Goal: Find specific page/section: Find specific page/section

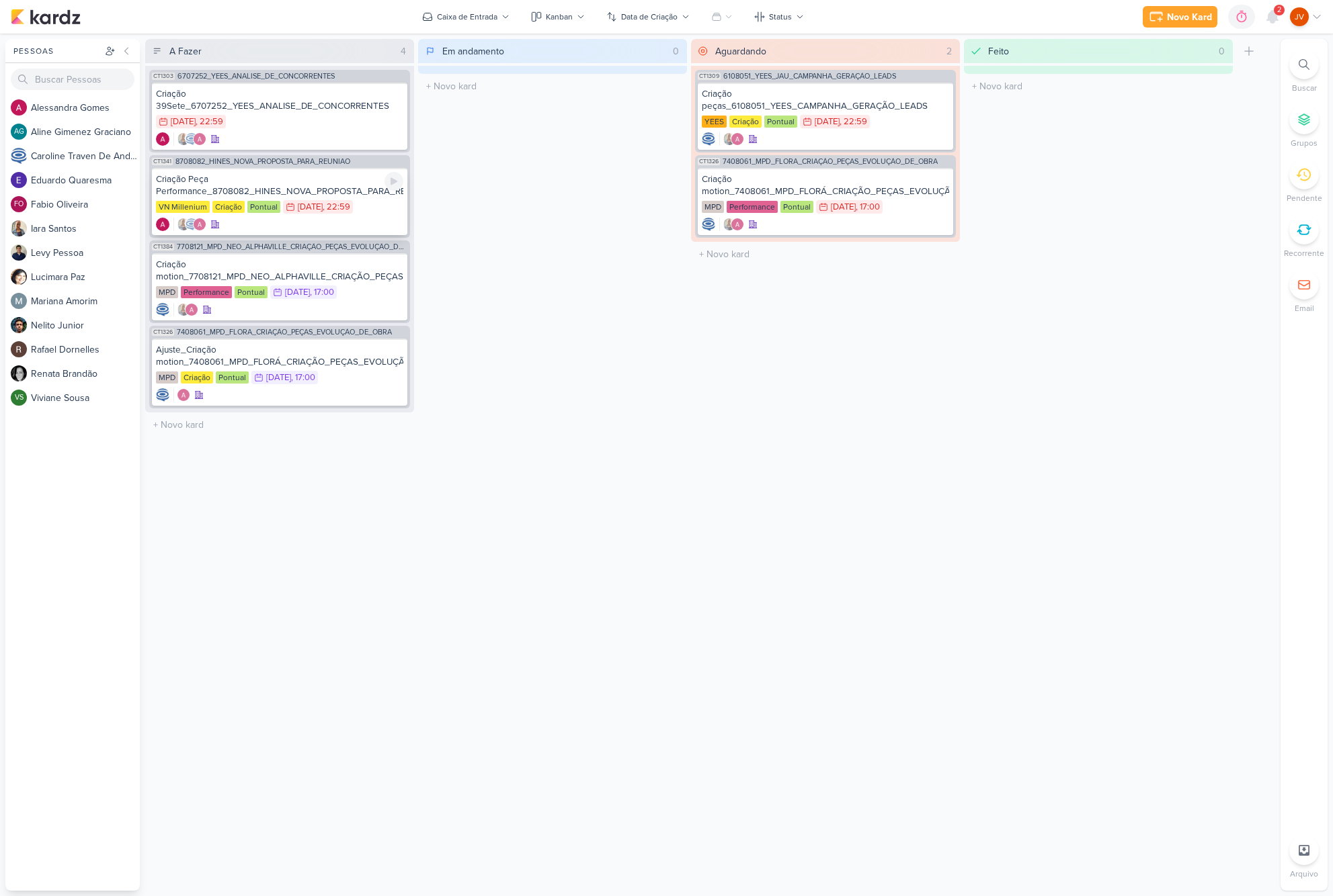
click at [313, 186] on div "Criação Peça Performance_8708082_HINES_NOVA_PROPOSTA_PARA_REUNIAO" at bounding box center [280, 186] width 248 height 24
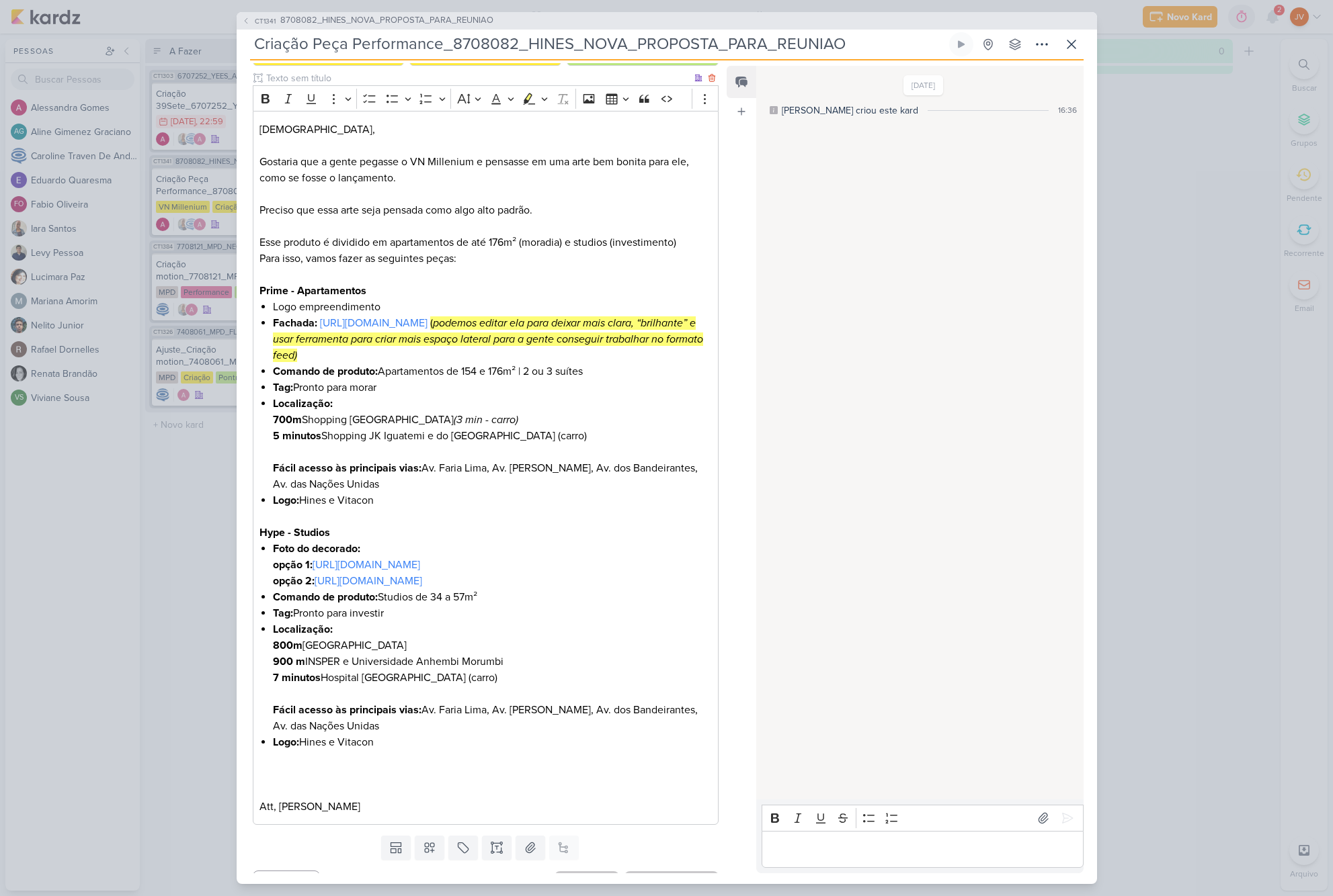
scroll to position [159, 0]
click at [150, 479] on div "CT1341 8708082_HINES_NOVA_PROPOSTA_PARA_REUNIAO Criação Peça Performance_870808…" at bounding box center [666, 448] width 1333 height 896
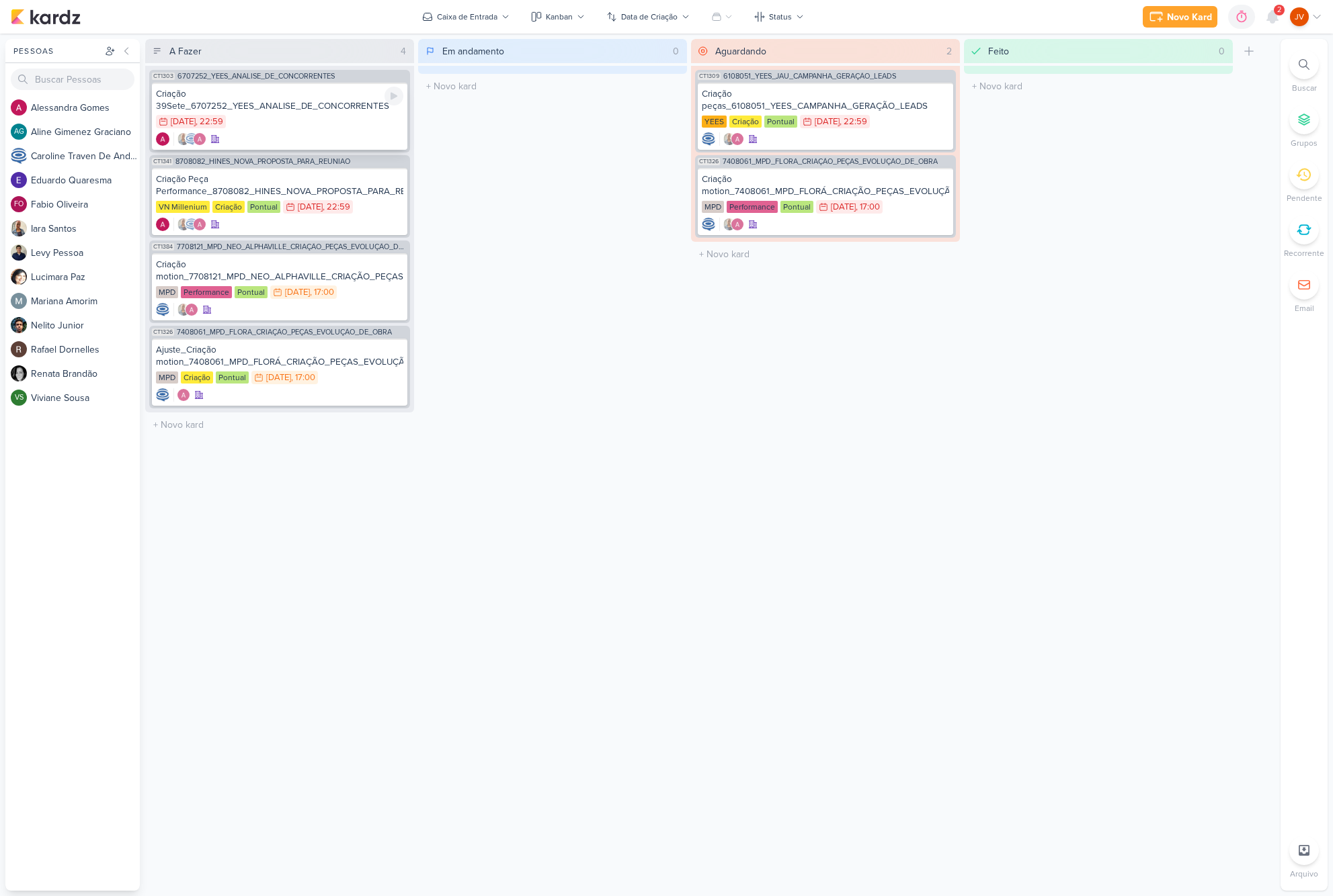
click at [309, 107] on div "Criação 39Sete_6707252_YEES_ANALISE_DE_CONCORRENTES" at bounding box center [280, 100] width 248 height 24
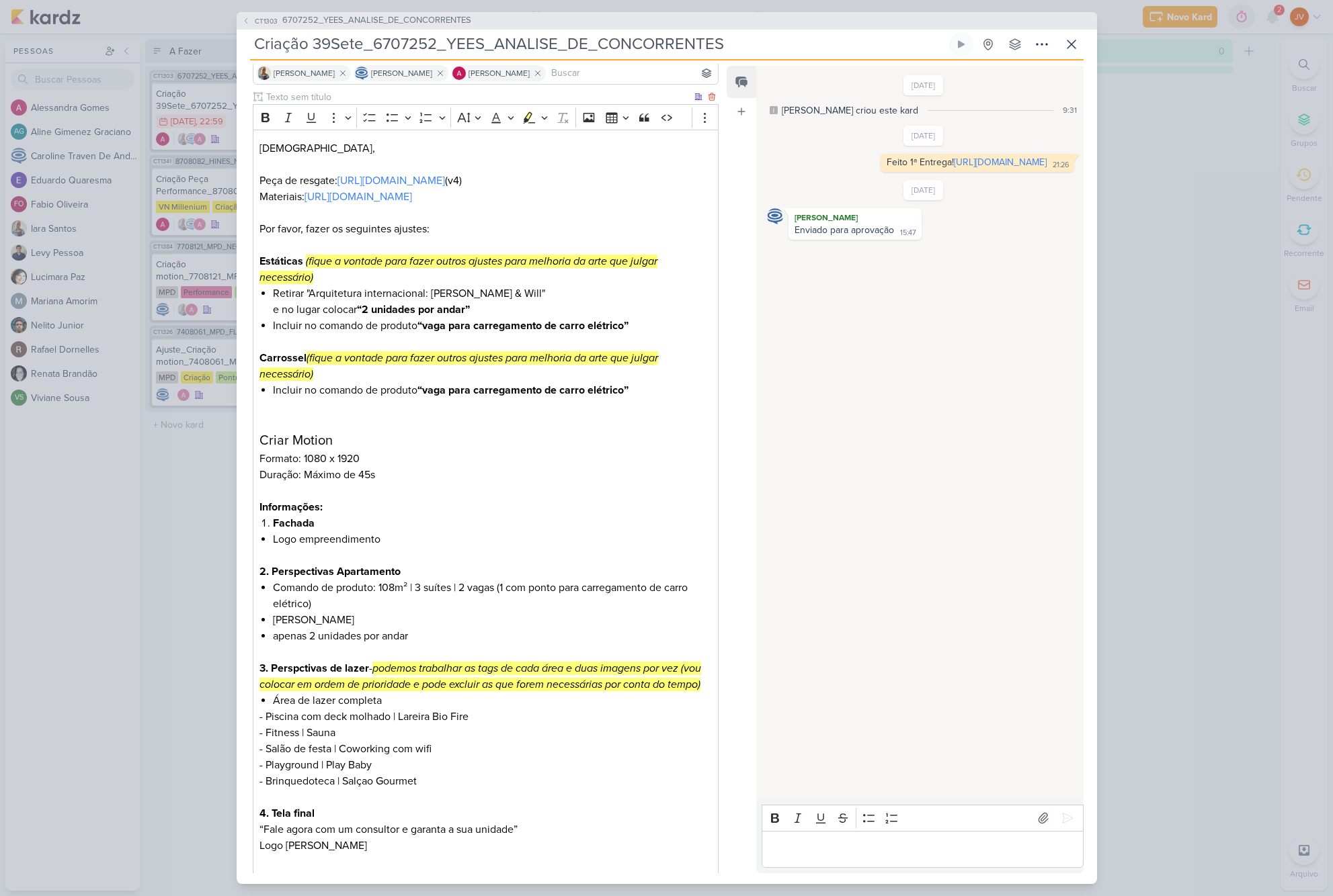
scroll to position [97, 0]
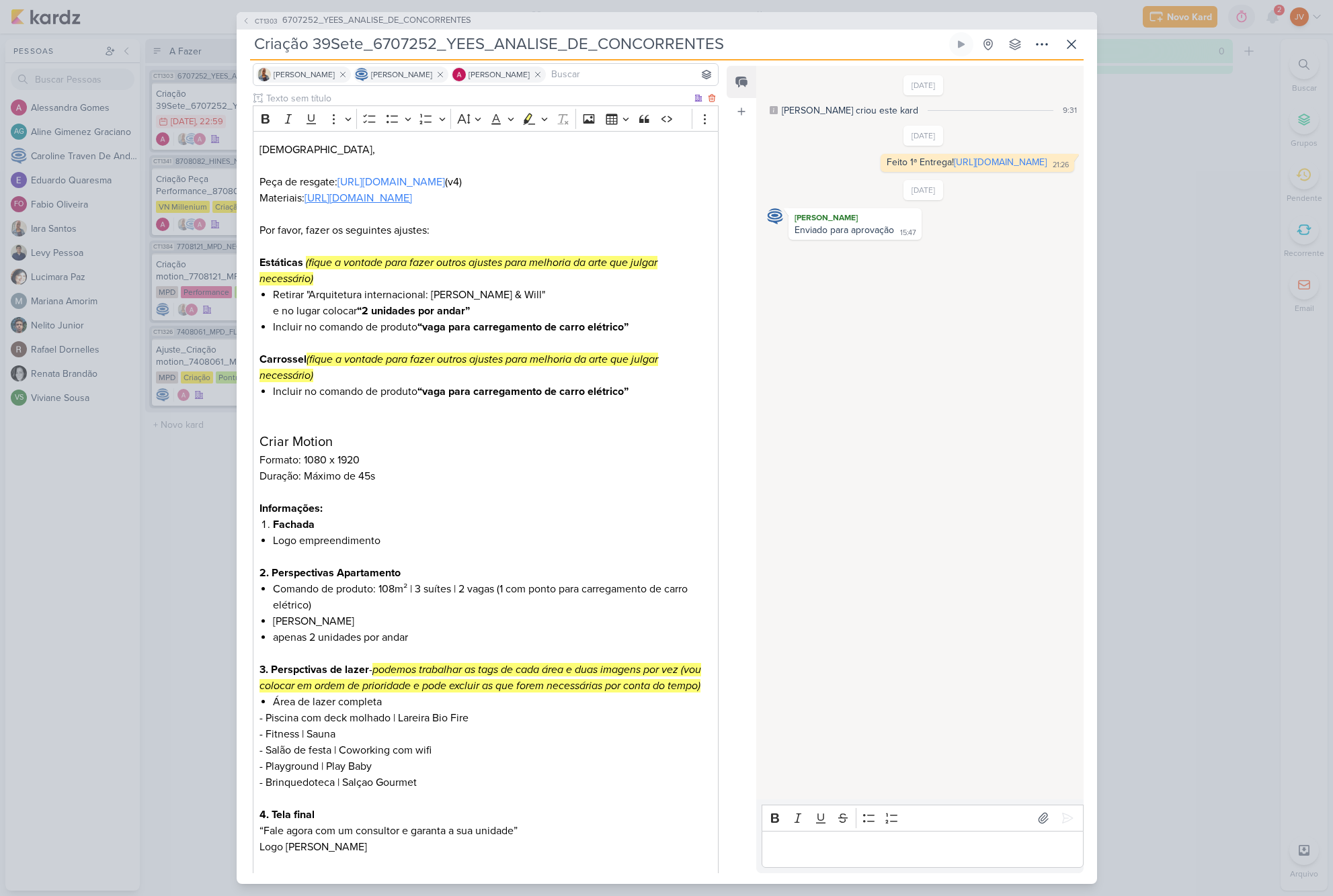
click at [412, 205] on link "[URL][DOMAIN_NAME]" at bounding box center [358, 199] width 107 height 14
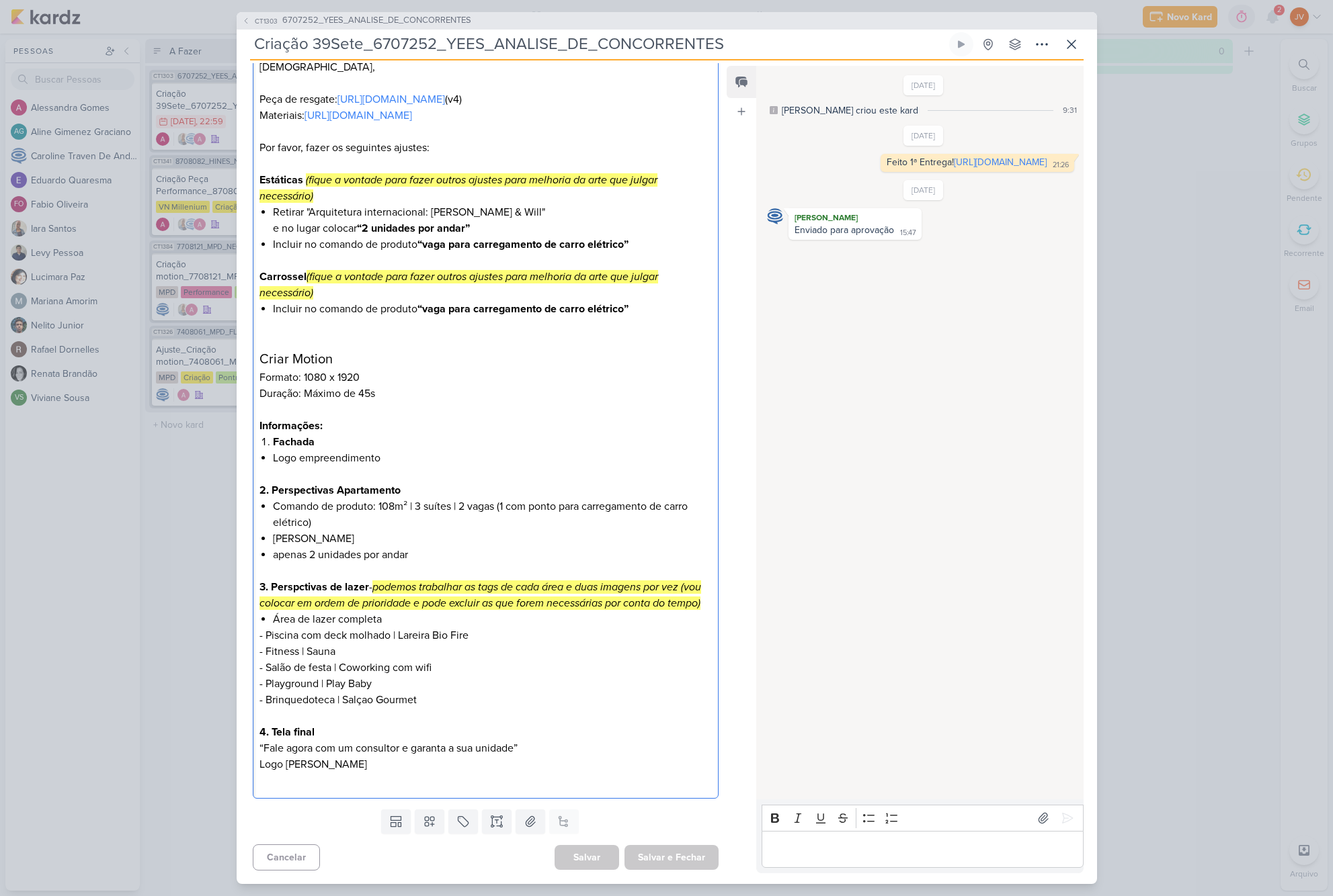
scroll to position [212, 0]
click at [202, 590] on div "CT1303 6707252_YEES_ANALISE_DE_CONCORRENTES Criação 39Sete_6707252_YEES_ANALISE…" at bounding box center [666, 448] width 1333 height 896
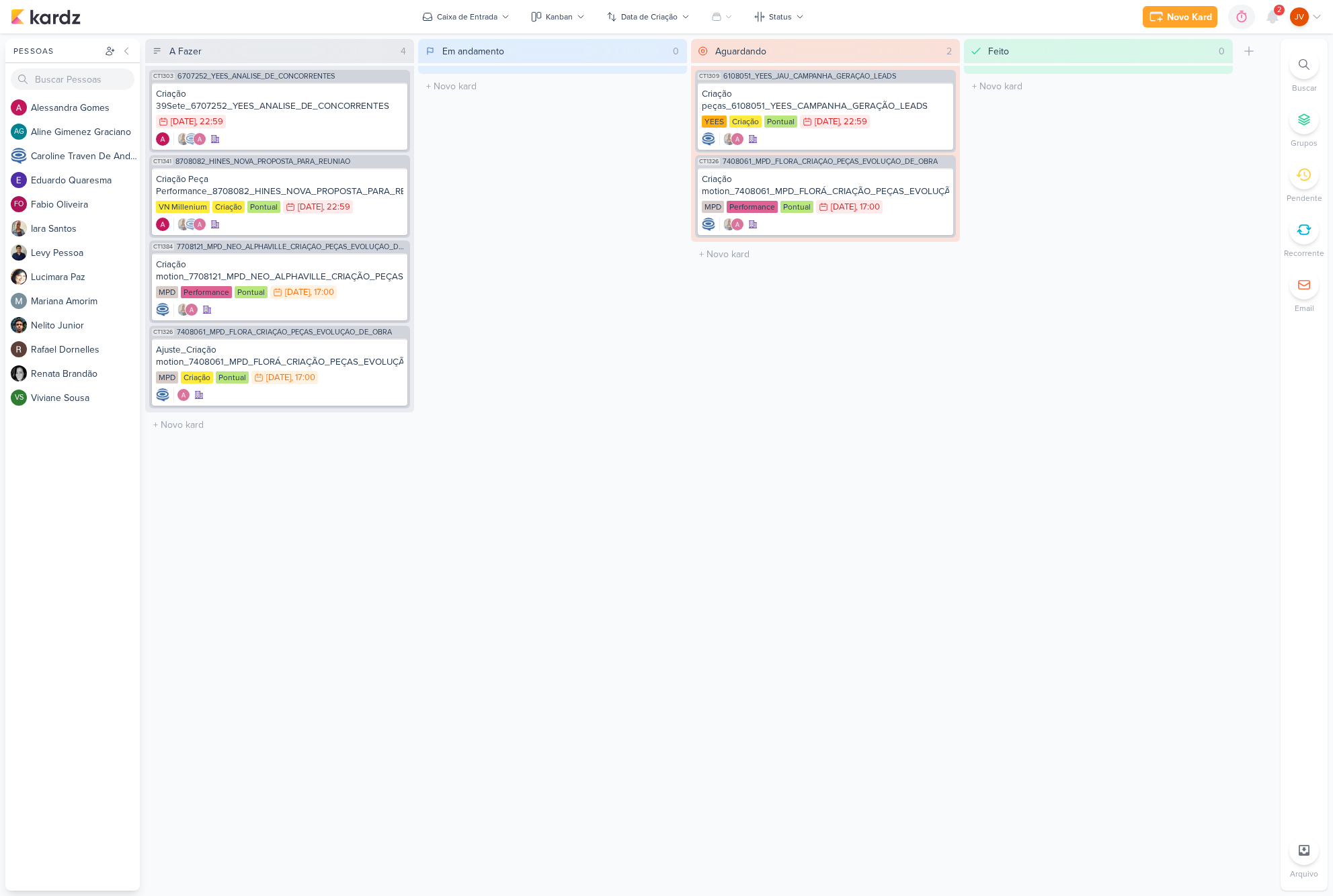
click at [507, 244] on div "Em andamento 0 Mover Para Esquerda Mover Para Direita [GEOGRAPHIC_DATA] O títul…" at bounding box center [552, 464] width 269 height 852
click at [275, 273] on div "Criação motion_7708121_MPD_NEO_ALPHAVILLE_CRIAÇÃO_PEÇAS_EVOLUÇÃO_DE_OBRA" at bounding box center [280, 271] width 248 height 24
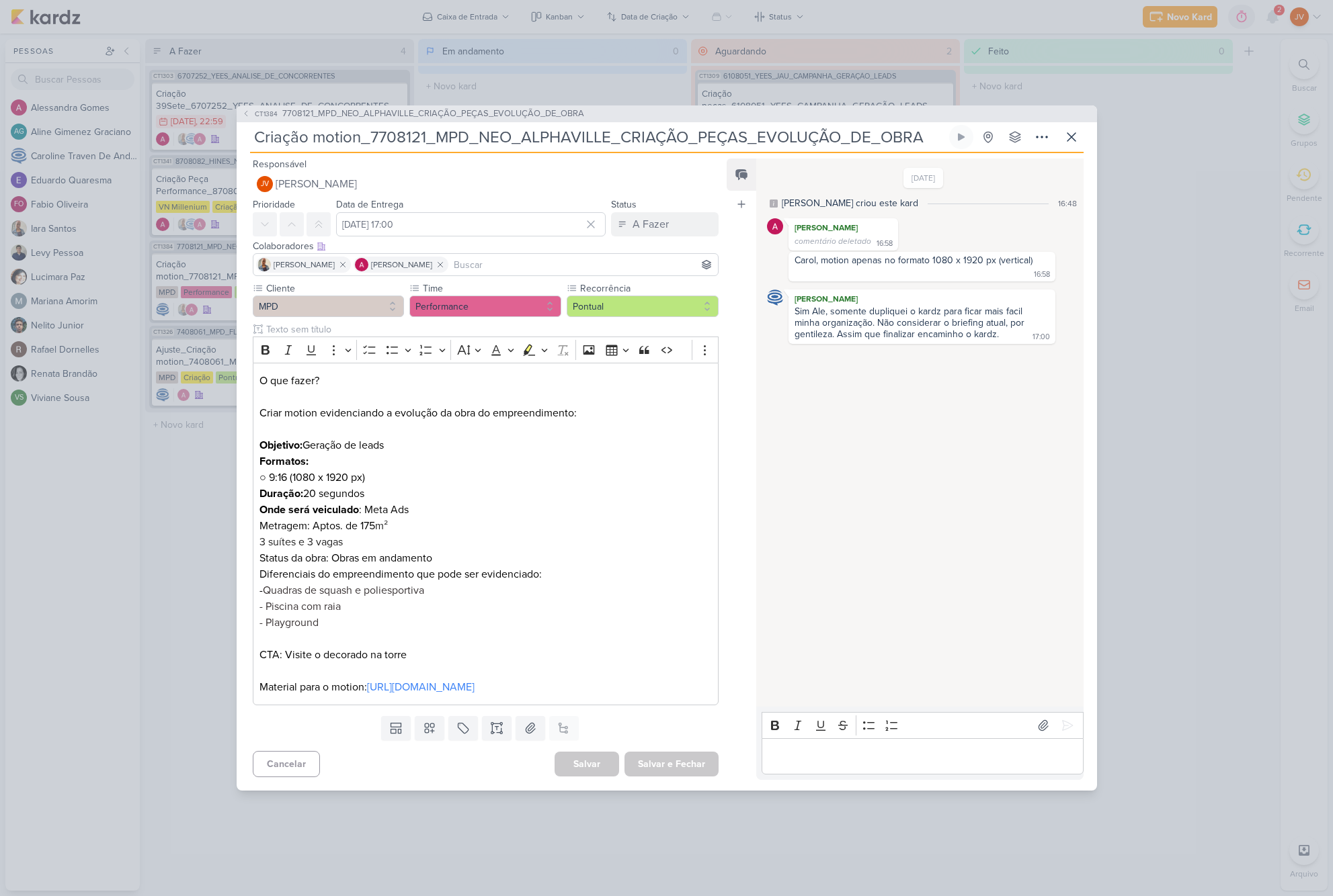
click at [197, 509] on div "CT1384 7708121_MPD_NEO_ALPHAVILLE_CRIAÇÃO_PEÇAS_EVOLUÇÃO_DE_OBRA Criação motion…" at bounding box center [666, 448] width 1333 height 896
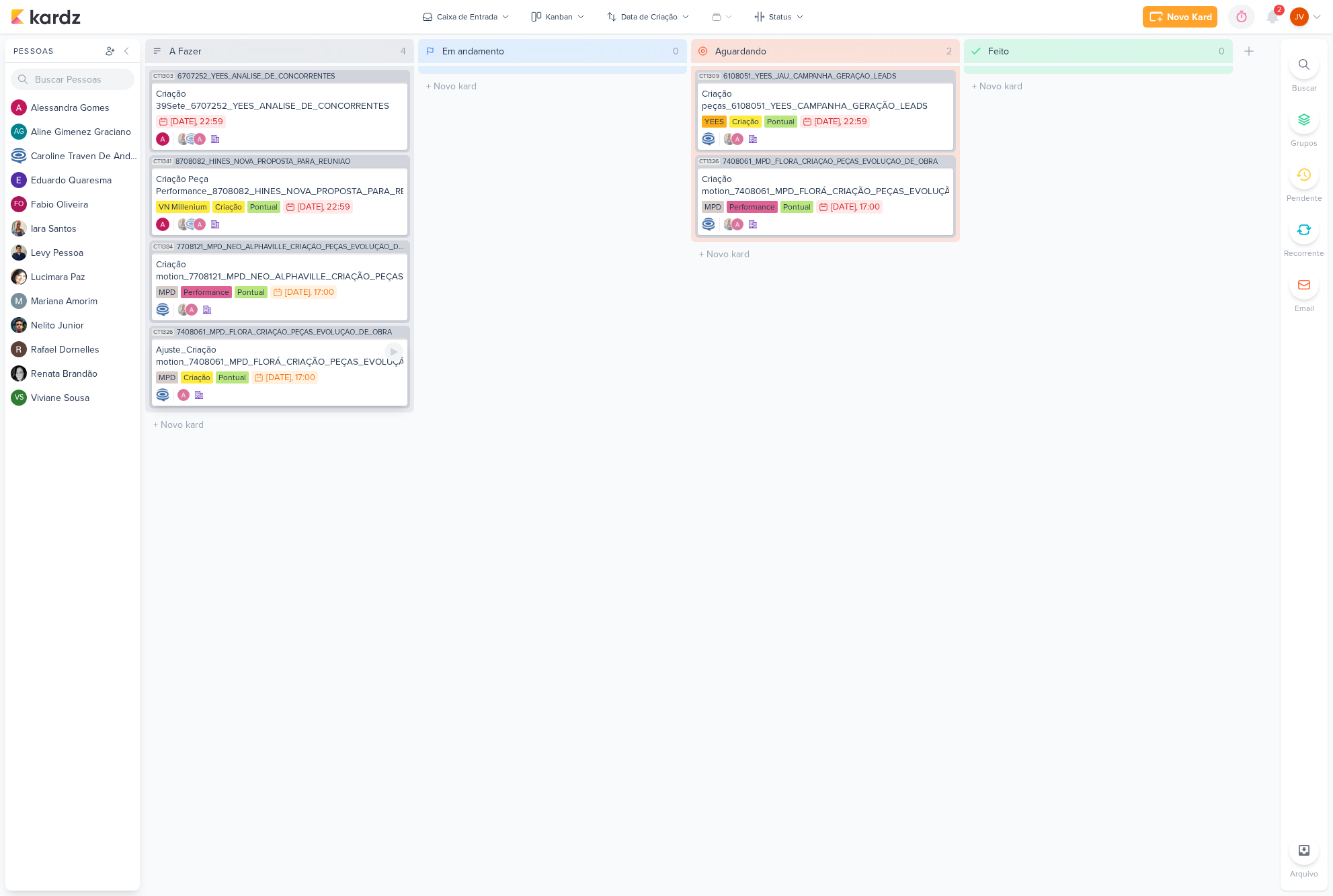
click at [343, 357] on div "Ajuste_Criação motion_7408061_MPD_FLORÁ_CRIAÇÃO_PEÇAS_EVOLUÇÃO_DE_OBRA_v2" at bounding box center [280, 356] width 248 height 24
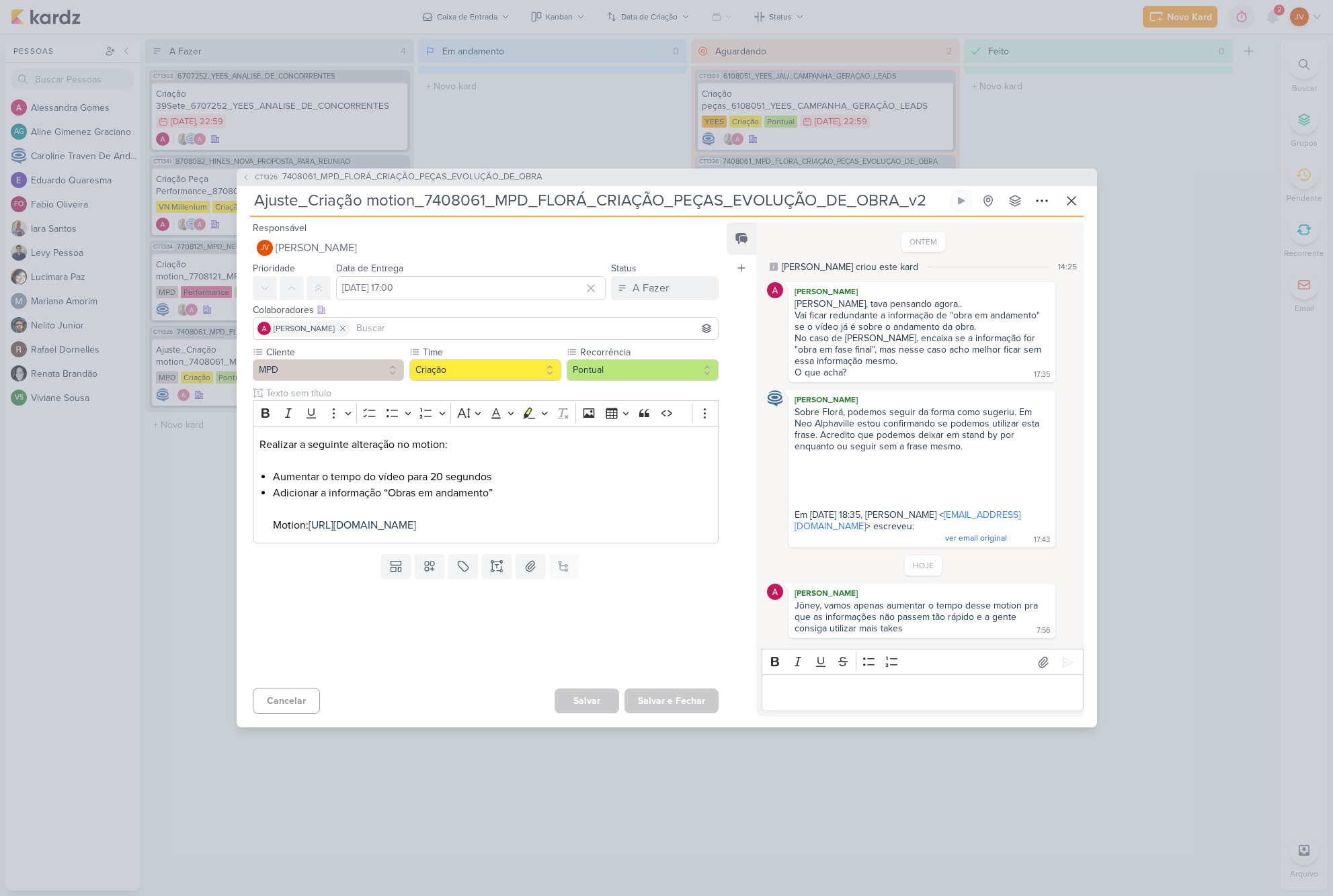
click at [279, 703] on button "Cancelar" at bounding box center [286, 701] width 67 height 27
